Goal: Task Accomplishment & Management: Use online tool/utility

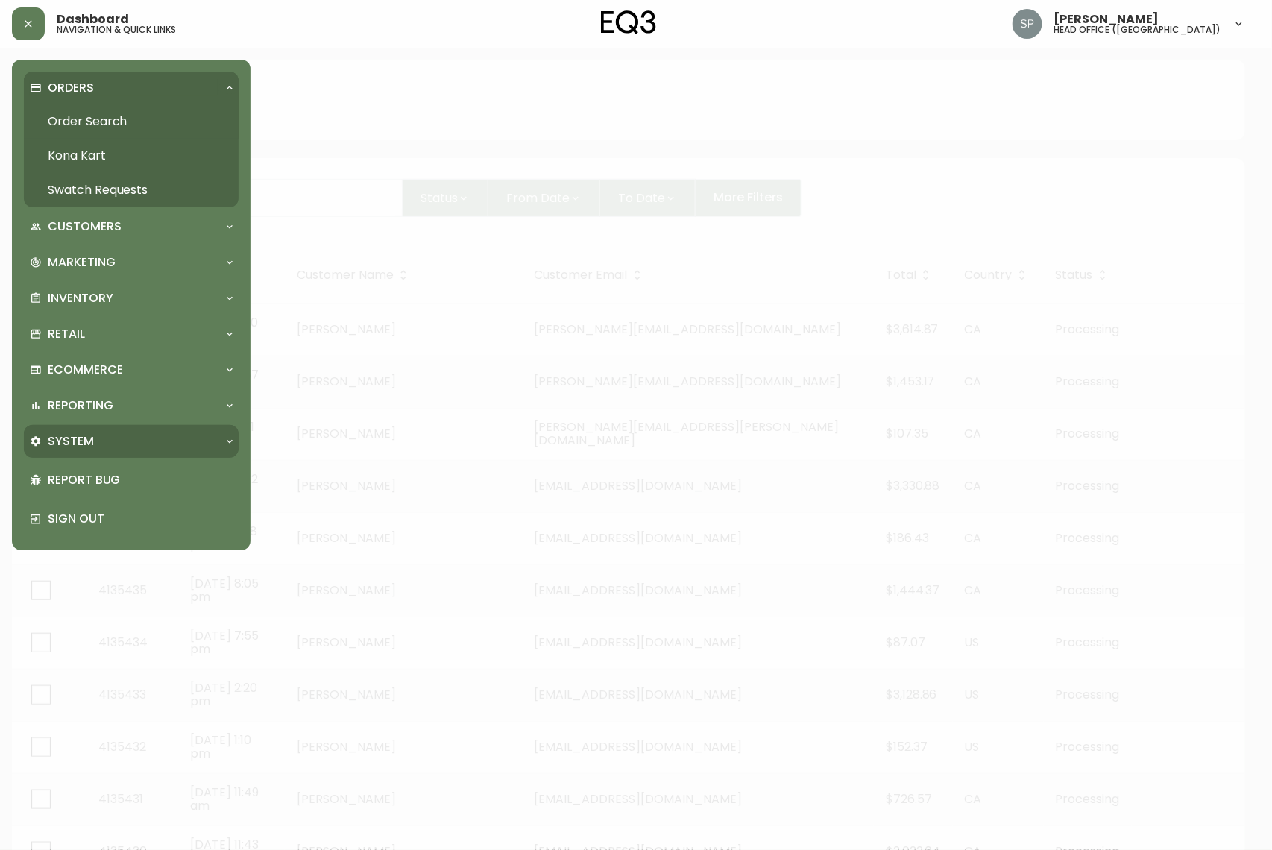
click at [115, 428] on div "System" at bounding box center [131, 441] width 215 height 33
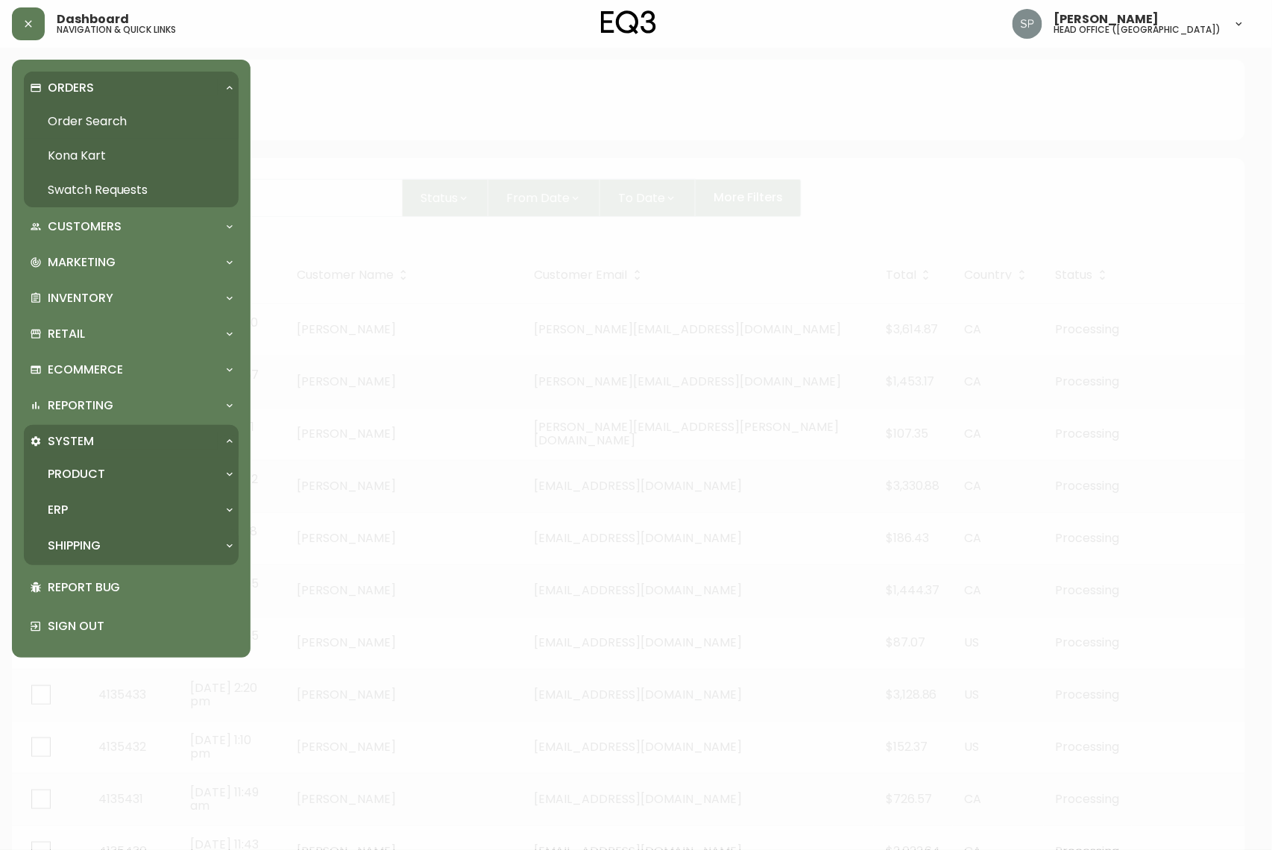
click at [101, 532] on div "Shipping" at bounding box center [131, 545] width 215 height 33
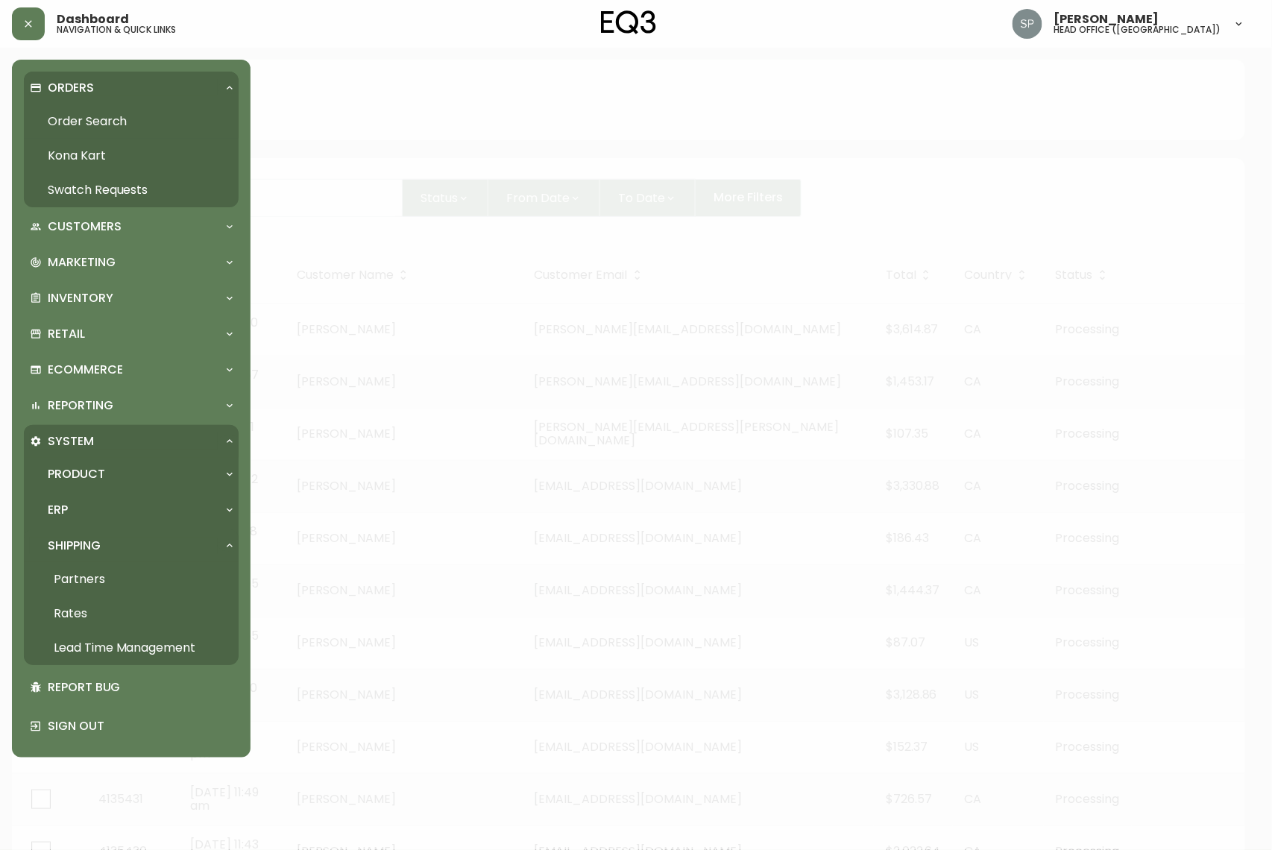
click at [91, 604] on link "Rates" at bounding box center [131, 614] width 215 height 34
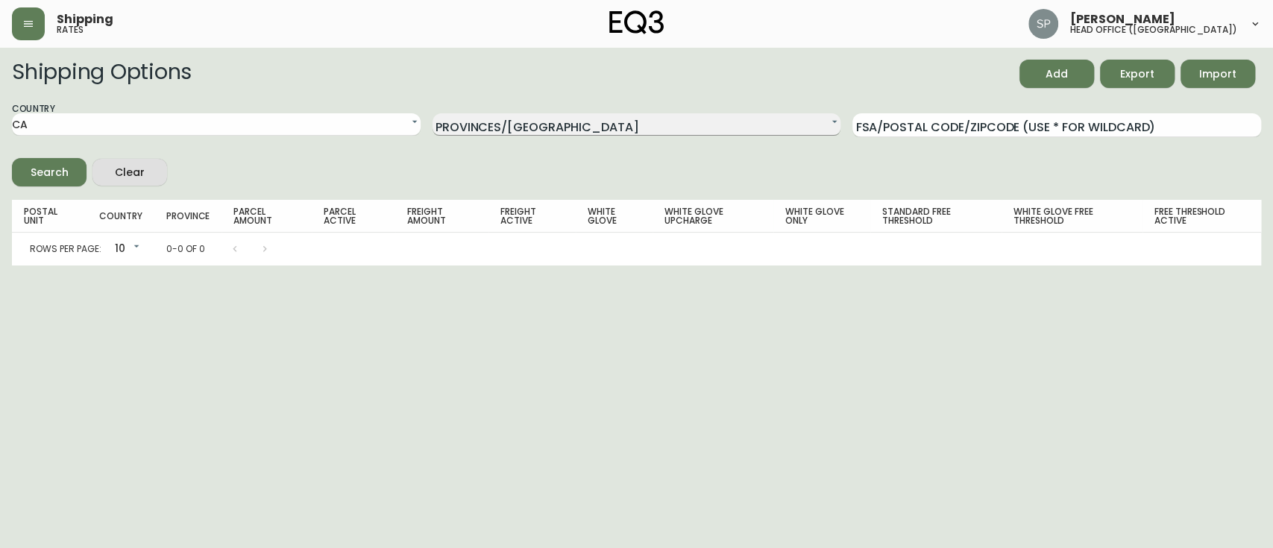
click at [610, 116] on select "N/A [GEOGRAPHIC_DATA] [GEOGRAPHIC_DATA] [GEOGRAPHIC_DATA] [GEOGRAPHIC_DATA] [GE…" at bounding box center [636, 124] width 409 height 22
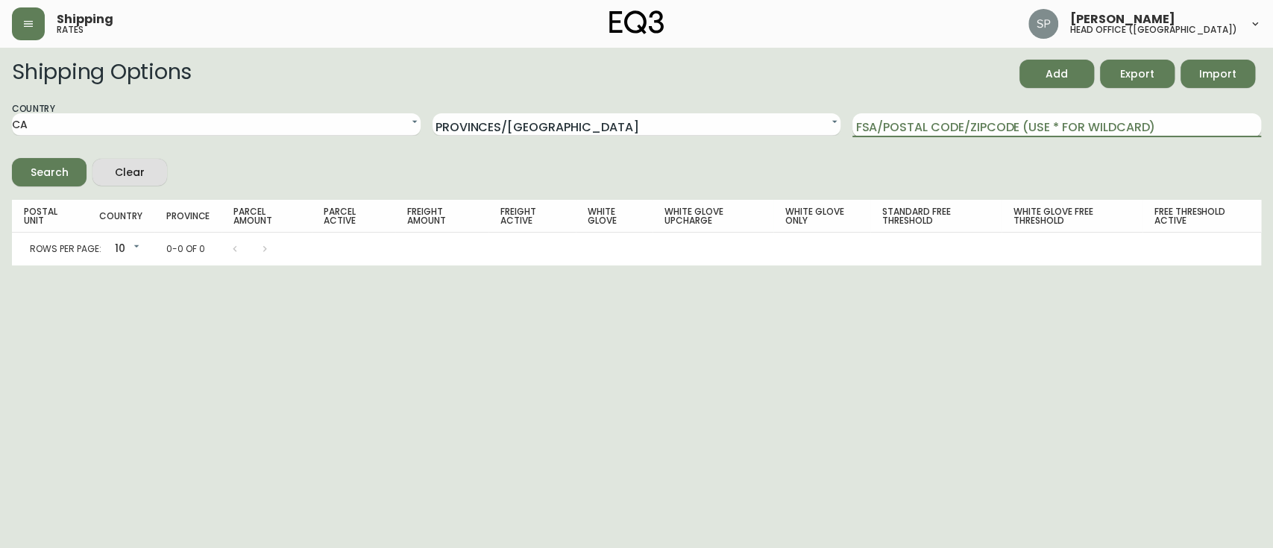
click at [898, 114] on input "FSA/Postal Code/Zipcode (use * for wildcard)" at bounding box center [1056, 125] width 409 height 24
type input "v"
type input "V1B"
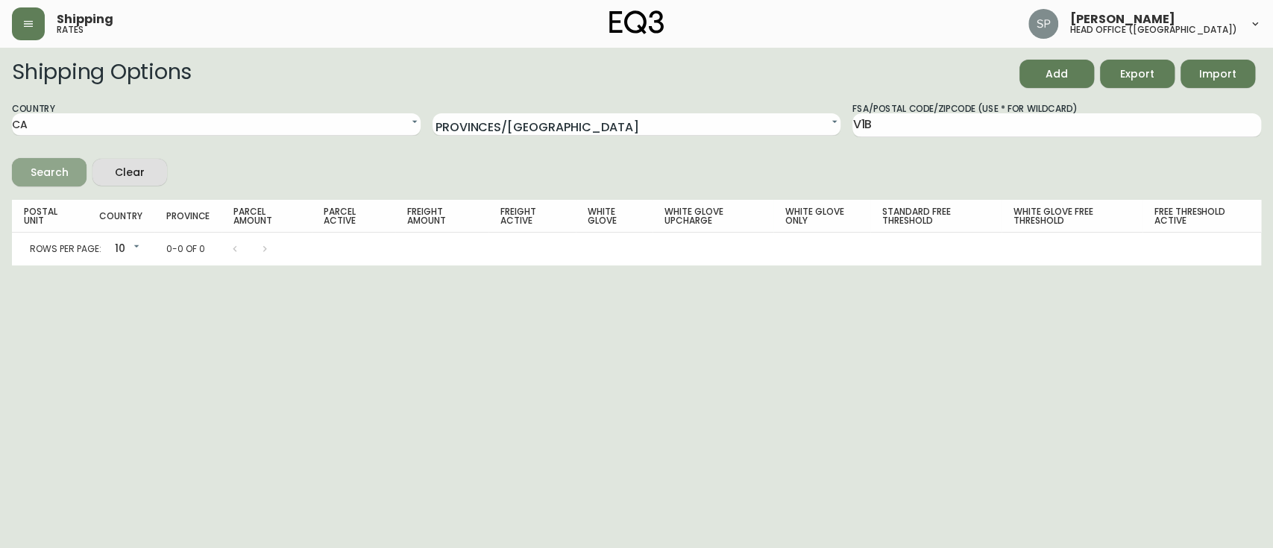
click at [45, 164] on div "Search" at bounding box center [50, 172] width 38 height 19
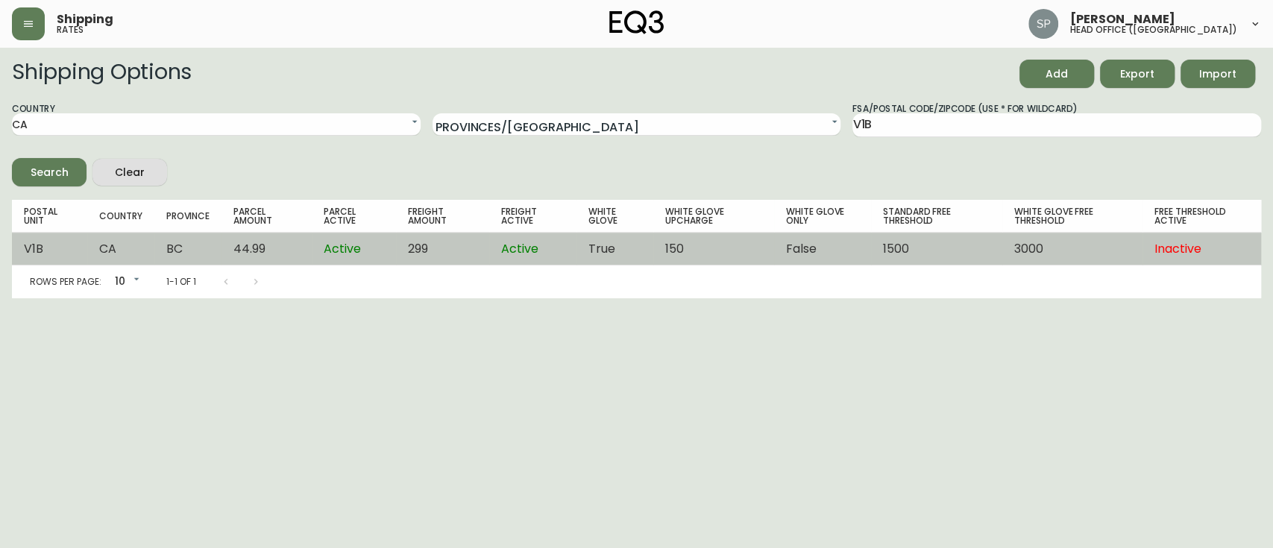
click at [383, 253] on td "Active" at bounding box center [354, 249] width 84 height 33
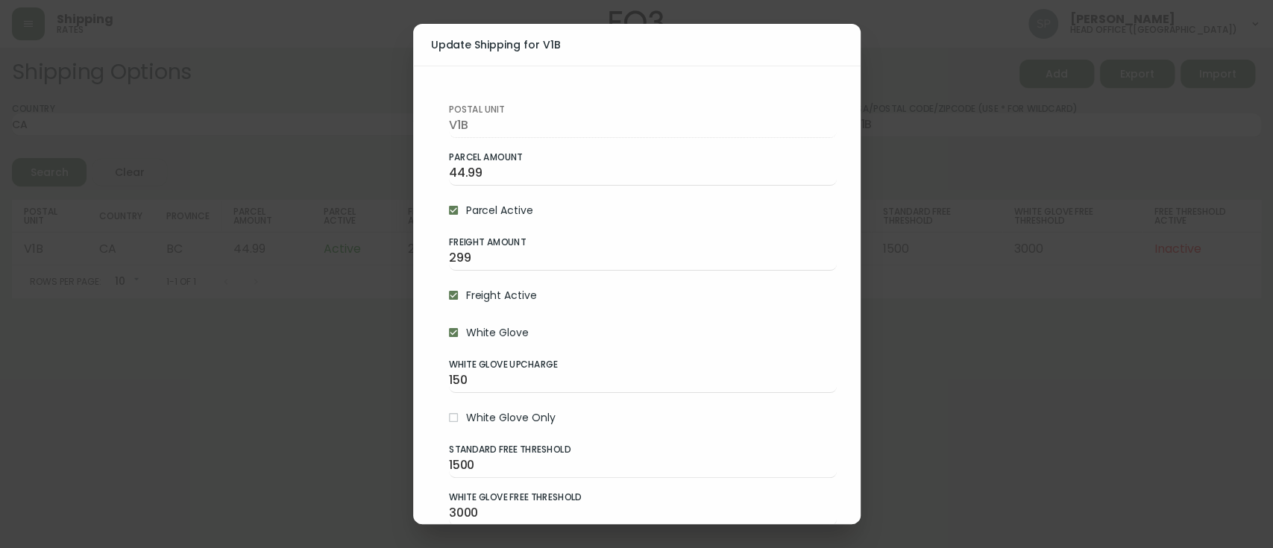
click at [479, 295] on span "Freight Active" at bounding box center [501, 296] width 71 height 16
click at [466, 295] on input "Freight Active" at bounding box center [453, 295] width 25 height 25
checkbox input "false"
click at [489, 330] on span "White Glove" at bounding box center [497, 333] width 63 height 16
click at [466, 330] on input "White Glove" at bounding box center [453, 332] width 25 height 25
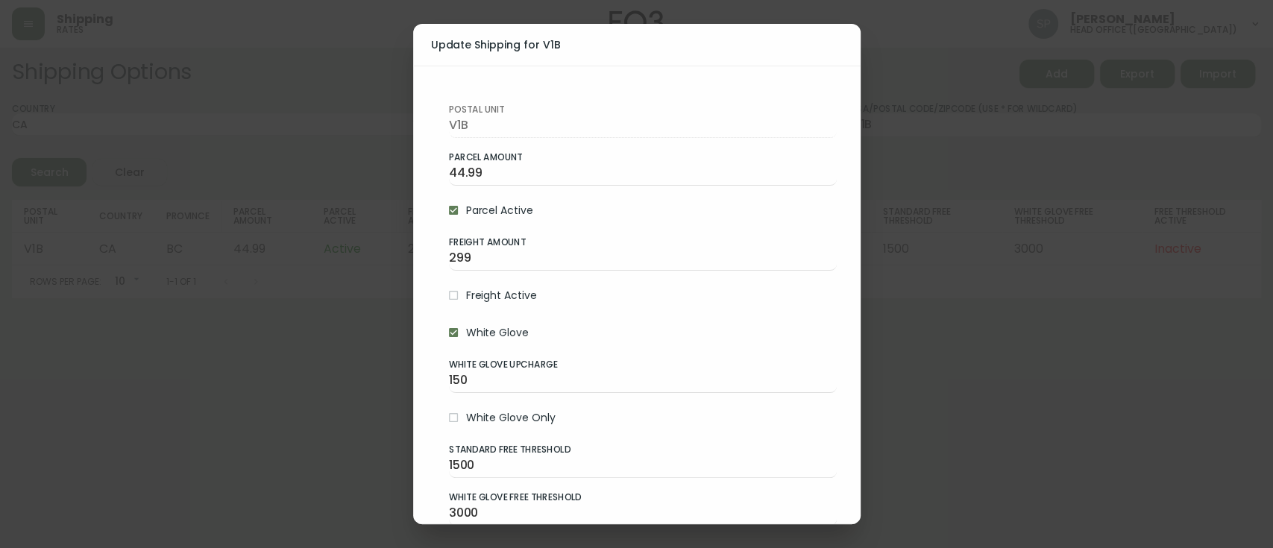
checkbox input "false"
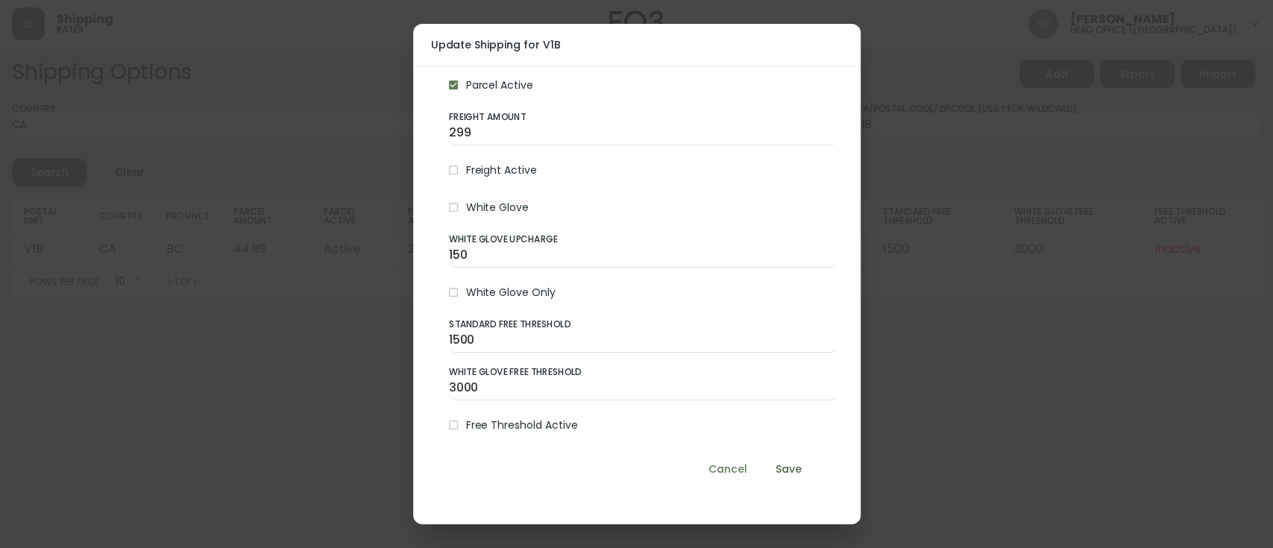
click at [771, 470] on span "Save" at bounding box center [789, 469] width 36 height 19
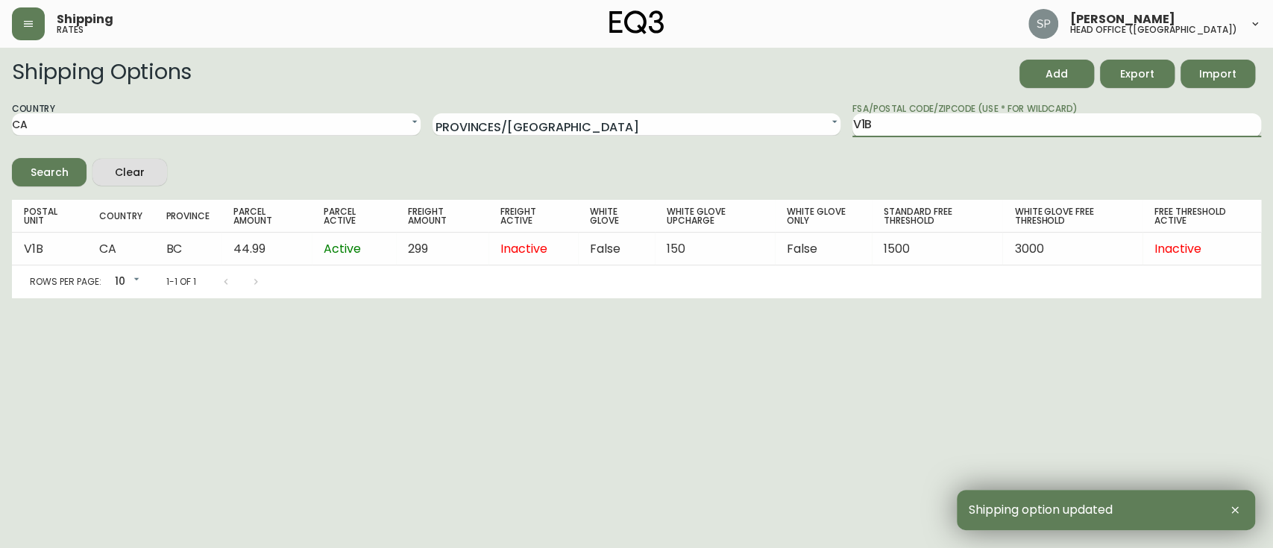
click at [971, 134] on input "V1B" at bounding box center [1056, 125] width 409 height 24
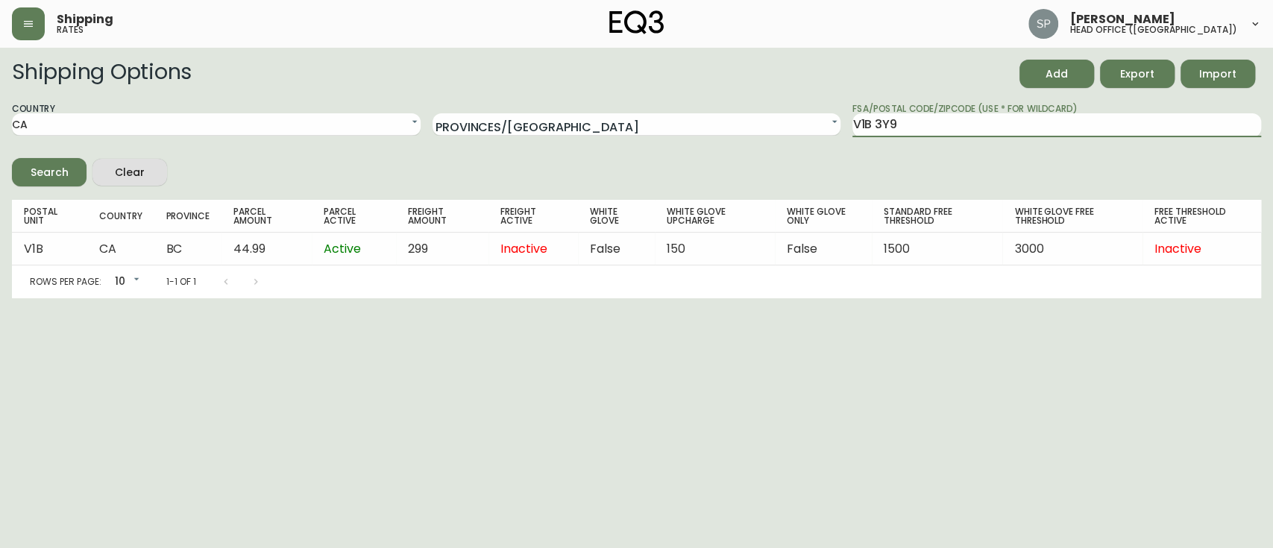
type input "V1B 3Y9"
click at [54, 161] on button "Search" at bounding box center [49, 172] width 75 height 28
